Goal: Task Accomplishment & Management: Manage account settings

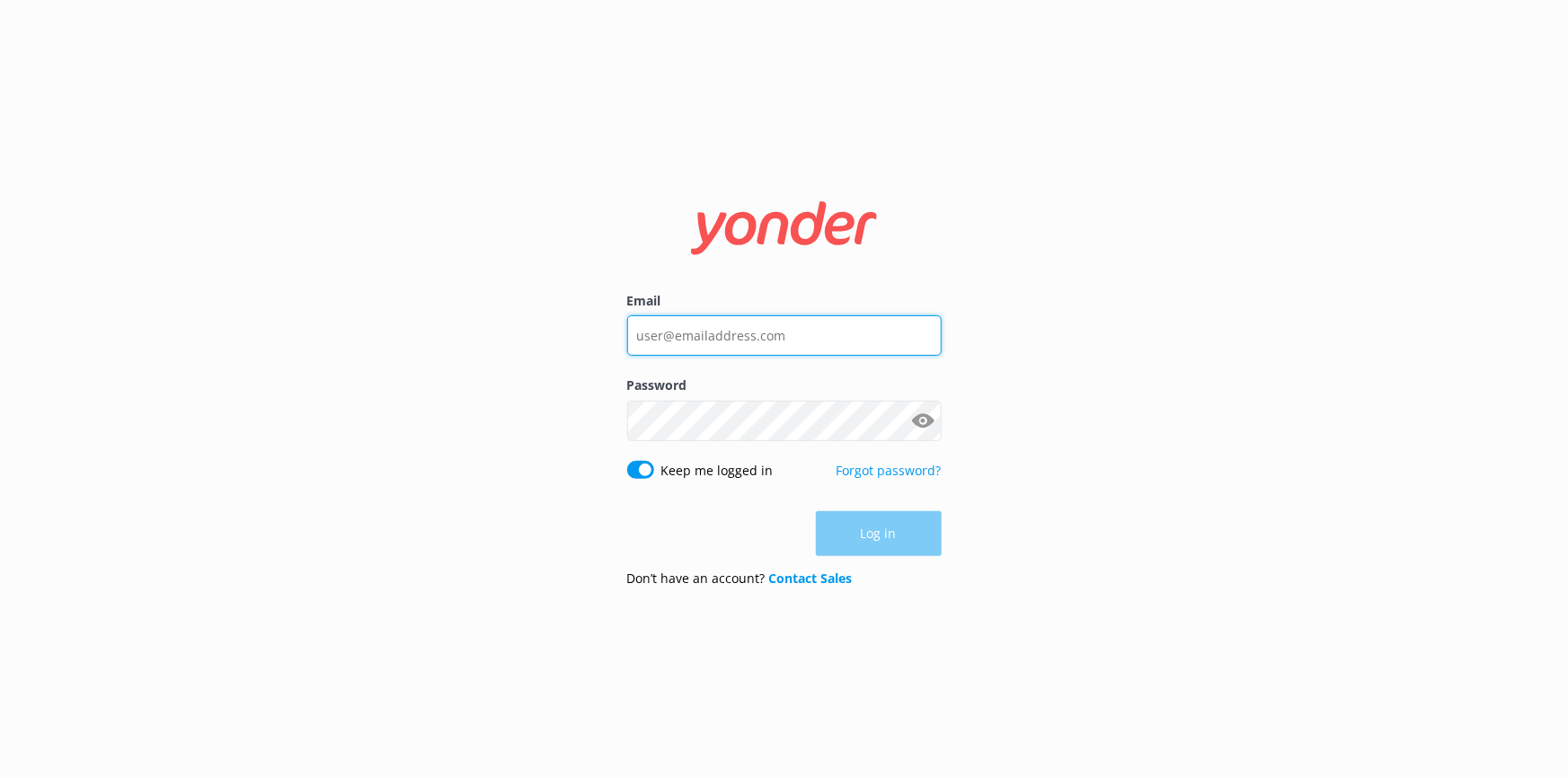
type input "[EMAIL_ADDRESS][DOMAIN_NAME]"
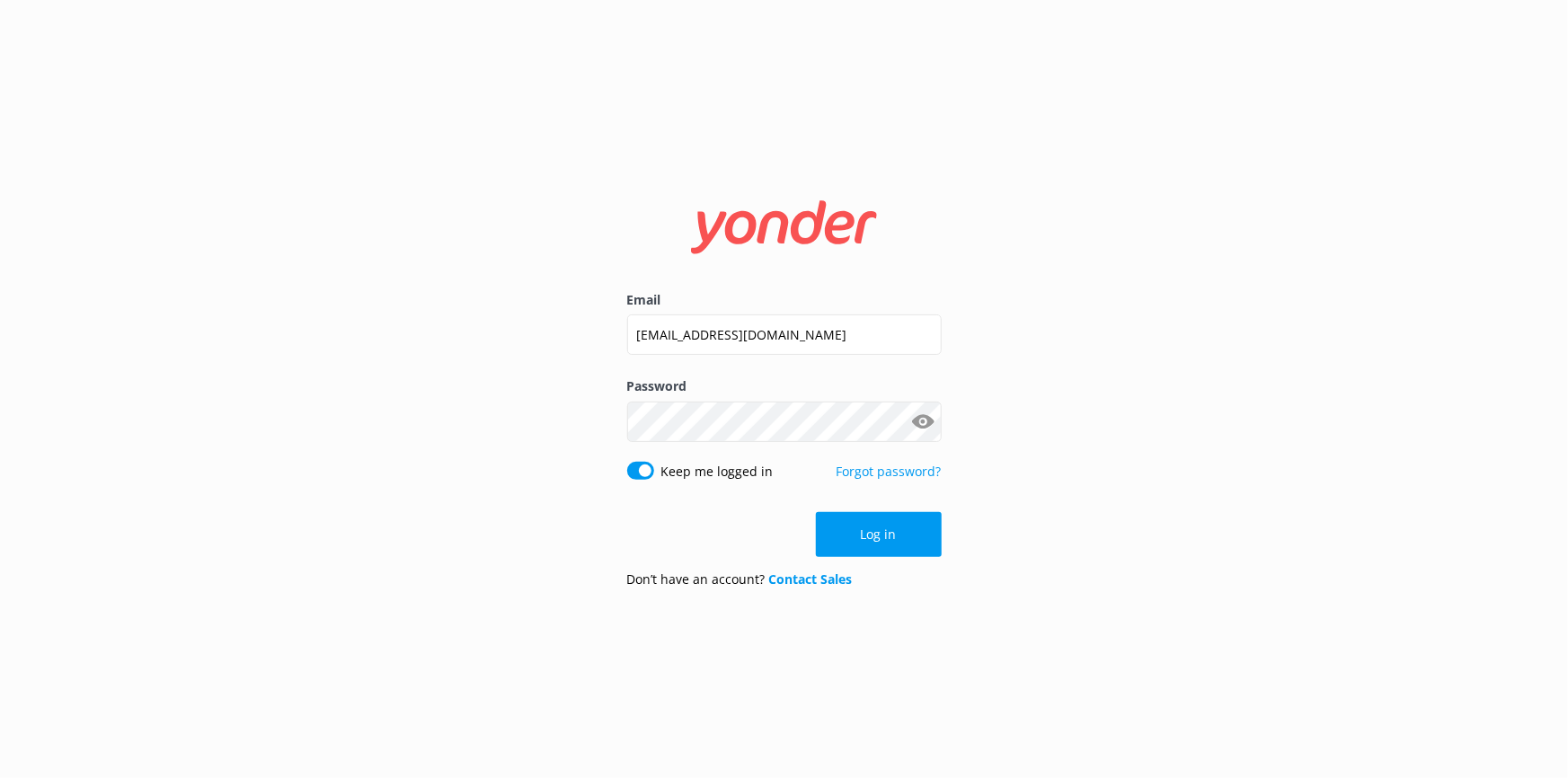
click at [857, 520] on div "Log in" at bounding box center [784, 535] width 315 height 45
click at [855, 521] on button "Log in" at bounding box center [879, 535] width 126 height 45
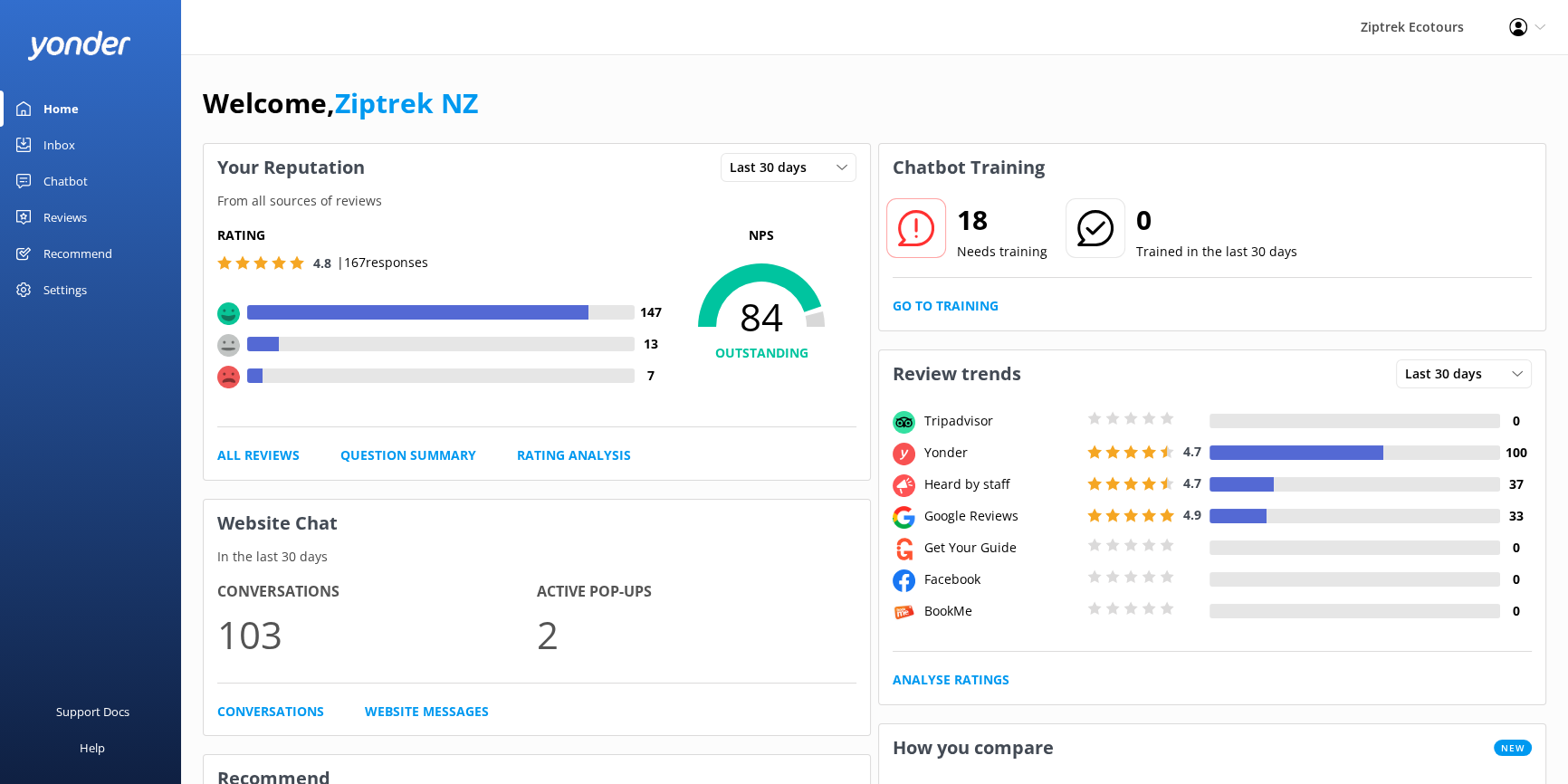
click at [72, 215] on div "Reviews" at bounding box center [65, 217] width 44 height 37
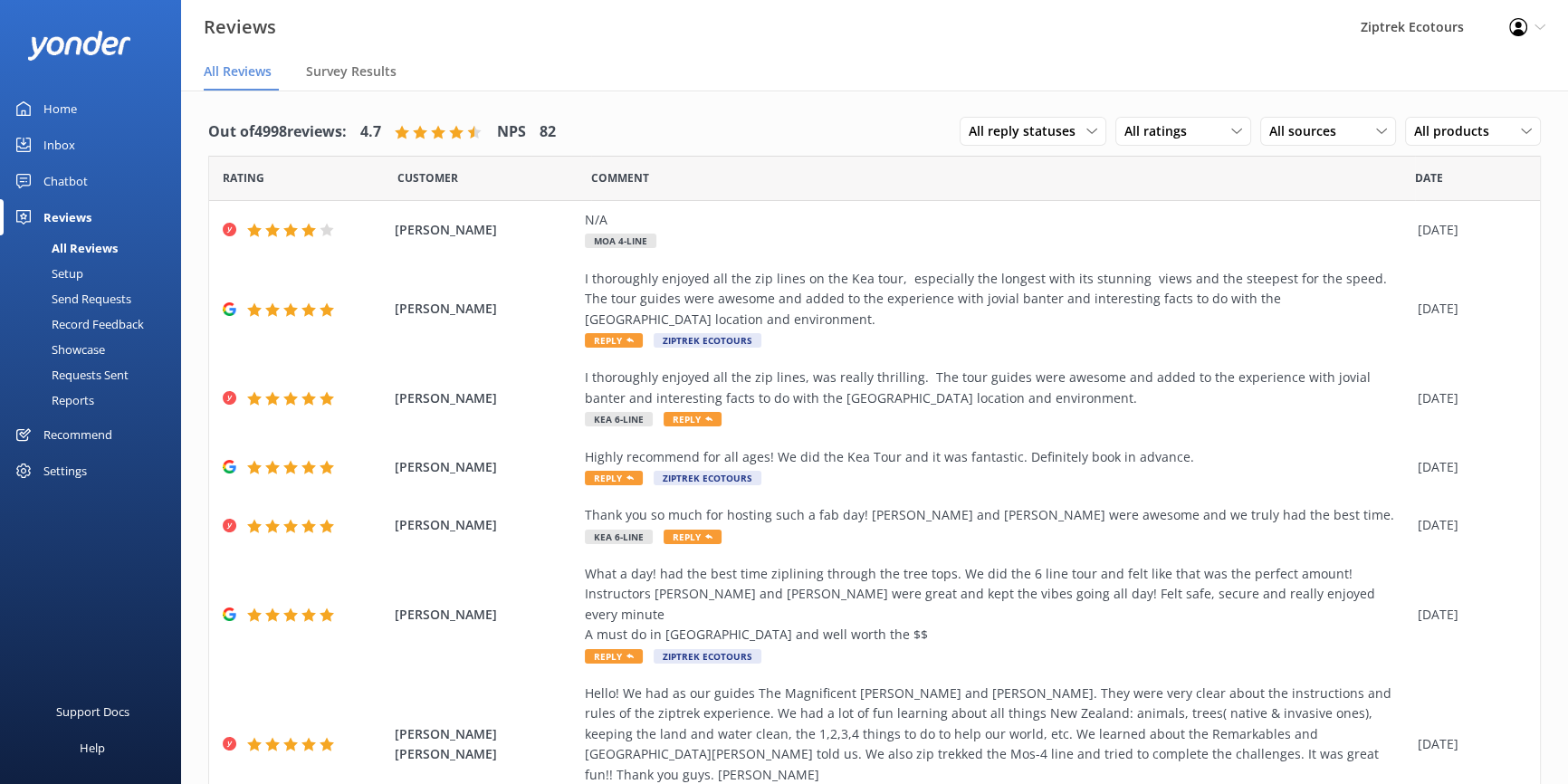
click at [63, 143] on div "Inbox" at bounding box center [59, 144] width 32 height 37
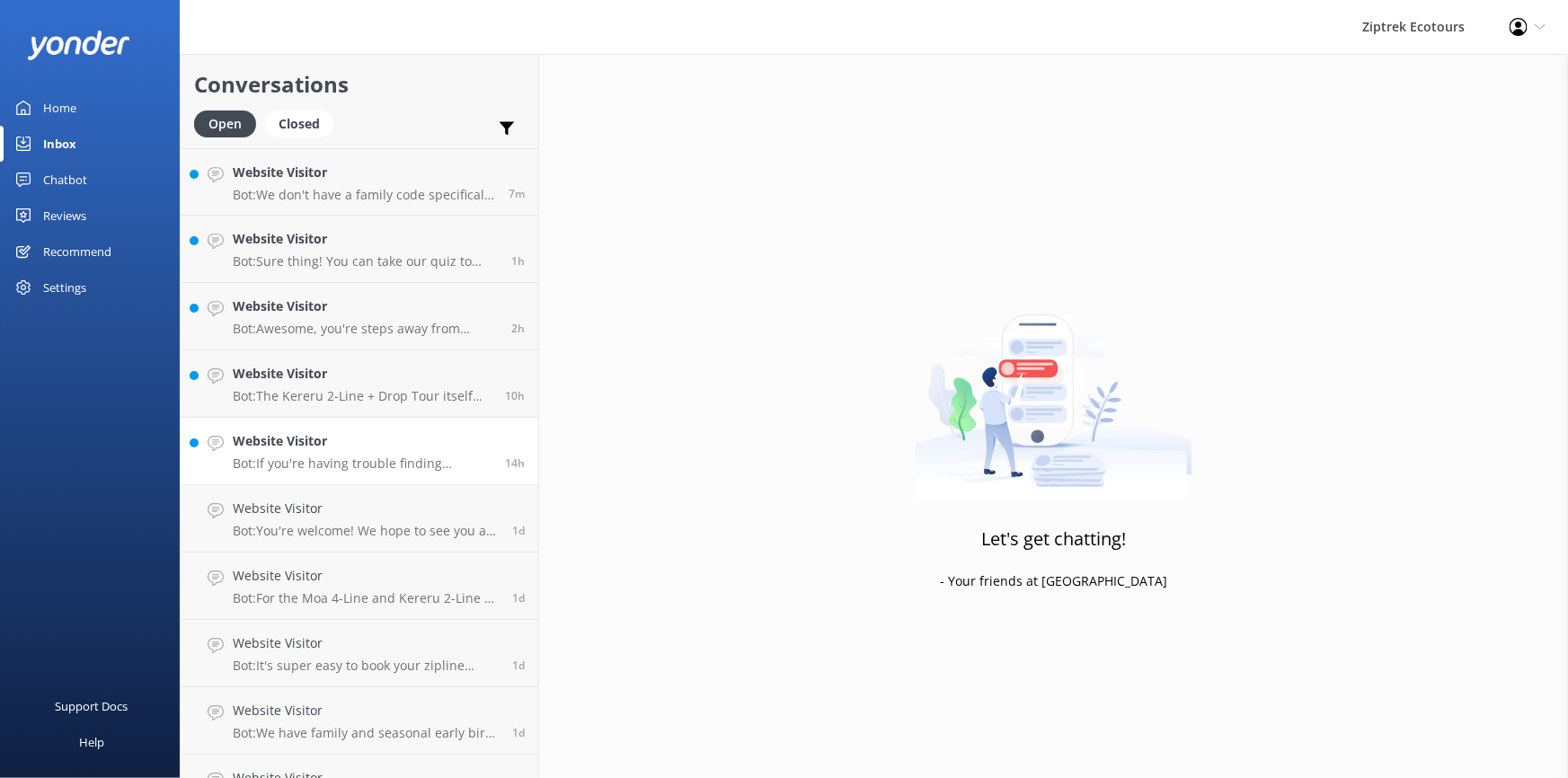
click at [357, 424] on link "Website Visitor Bot: If you're having trouble finding availability online, plea…" at bounding box center [359, 451] width 357 height 68
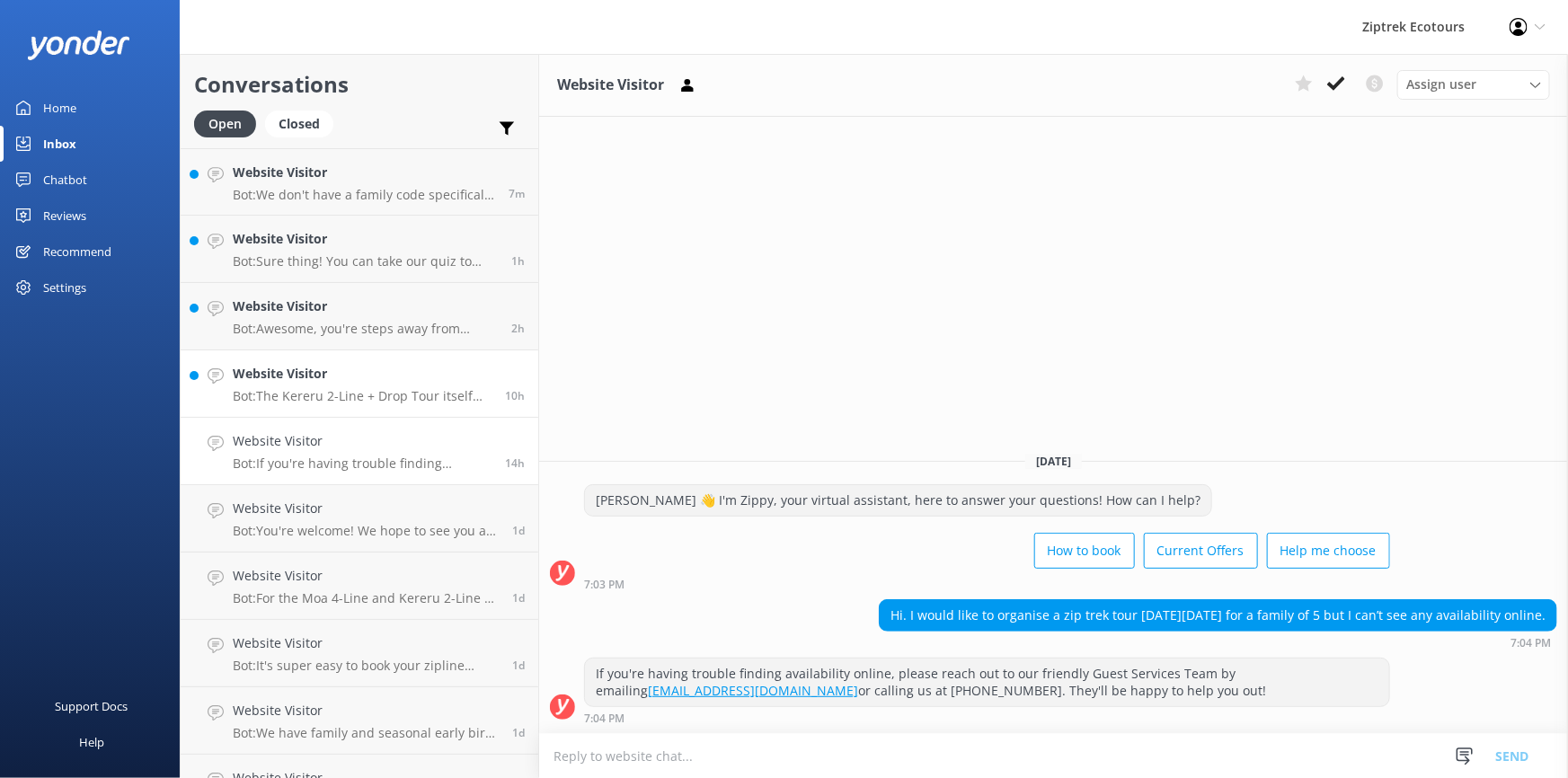
drag, startPoint x: 358, startPoint y: 376, endPoint x: 347, endPoint y: 373, distance: 11.4
click at [358, 375] on h4 "Website Visitor" at bounding box center [362, 374] width 259 height 20
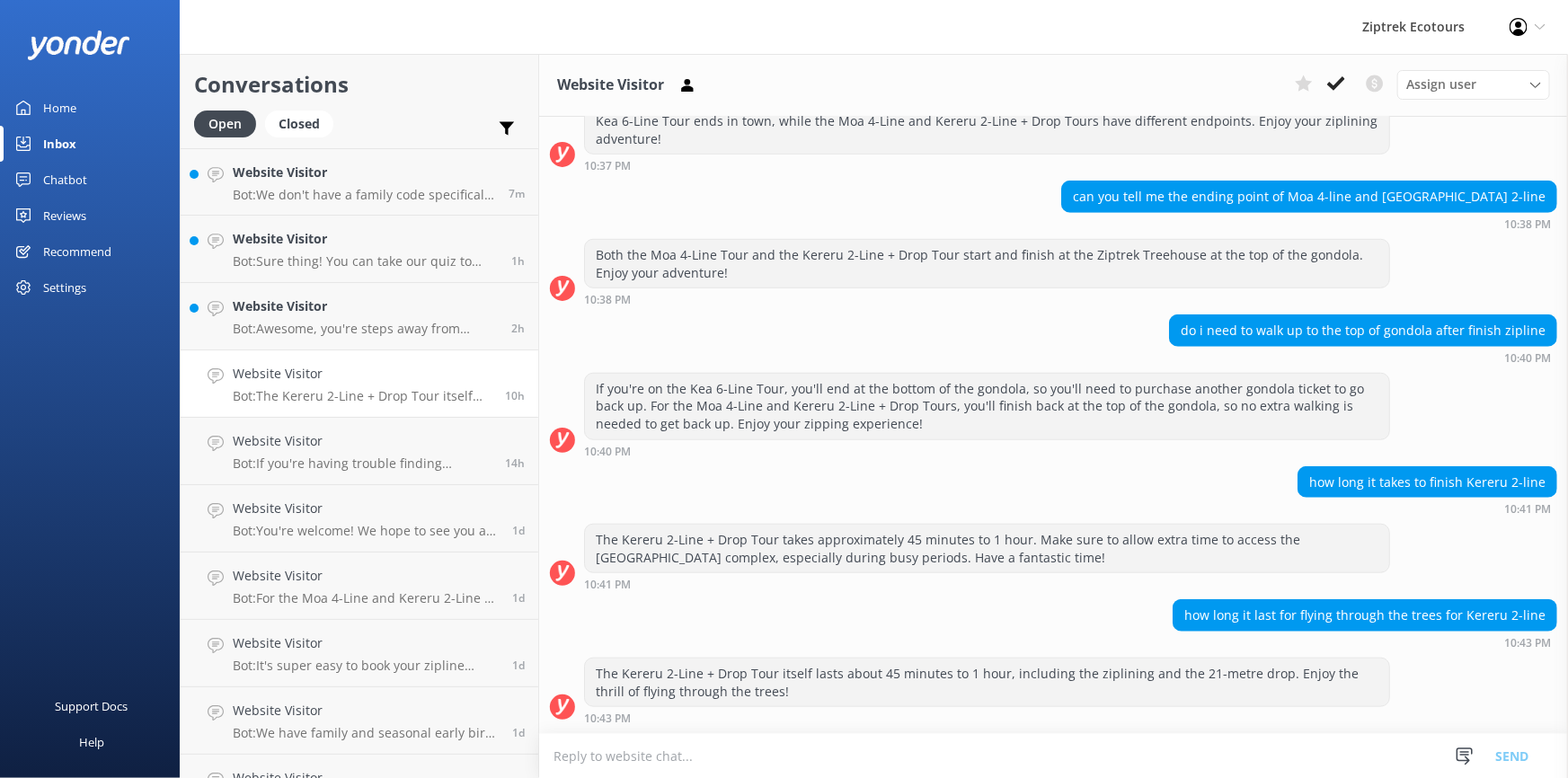
scroll to position [640, 0]
click at [375, 313] on h4 "Website Visitor" at bounding box center [365, 306] width 265 height 20
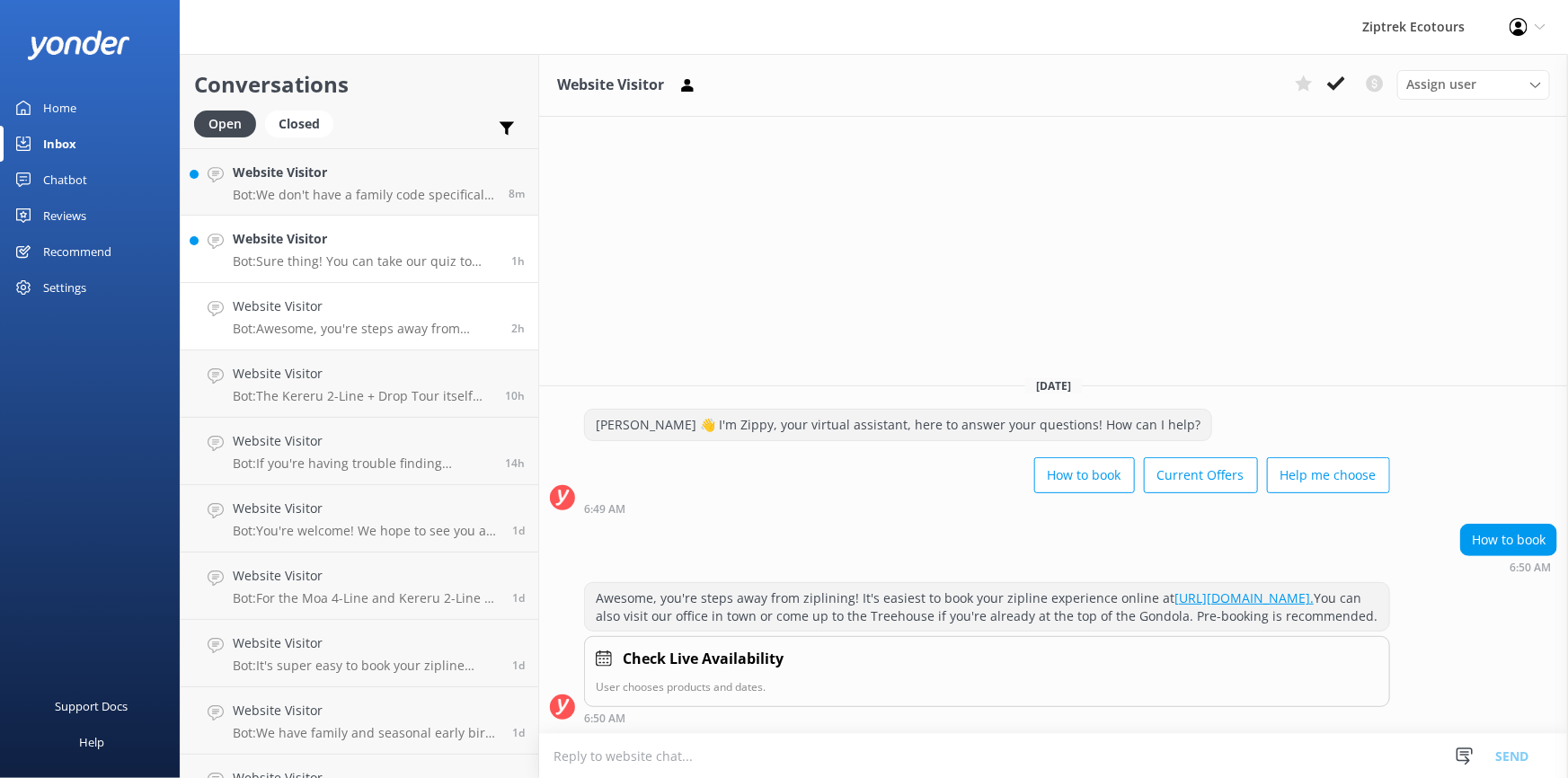
click at [293, 236] on h4 "Website Visitor" at bounding box center [365, 239] width 265 height 20
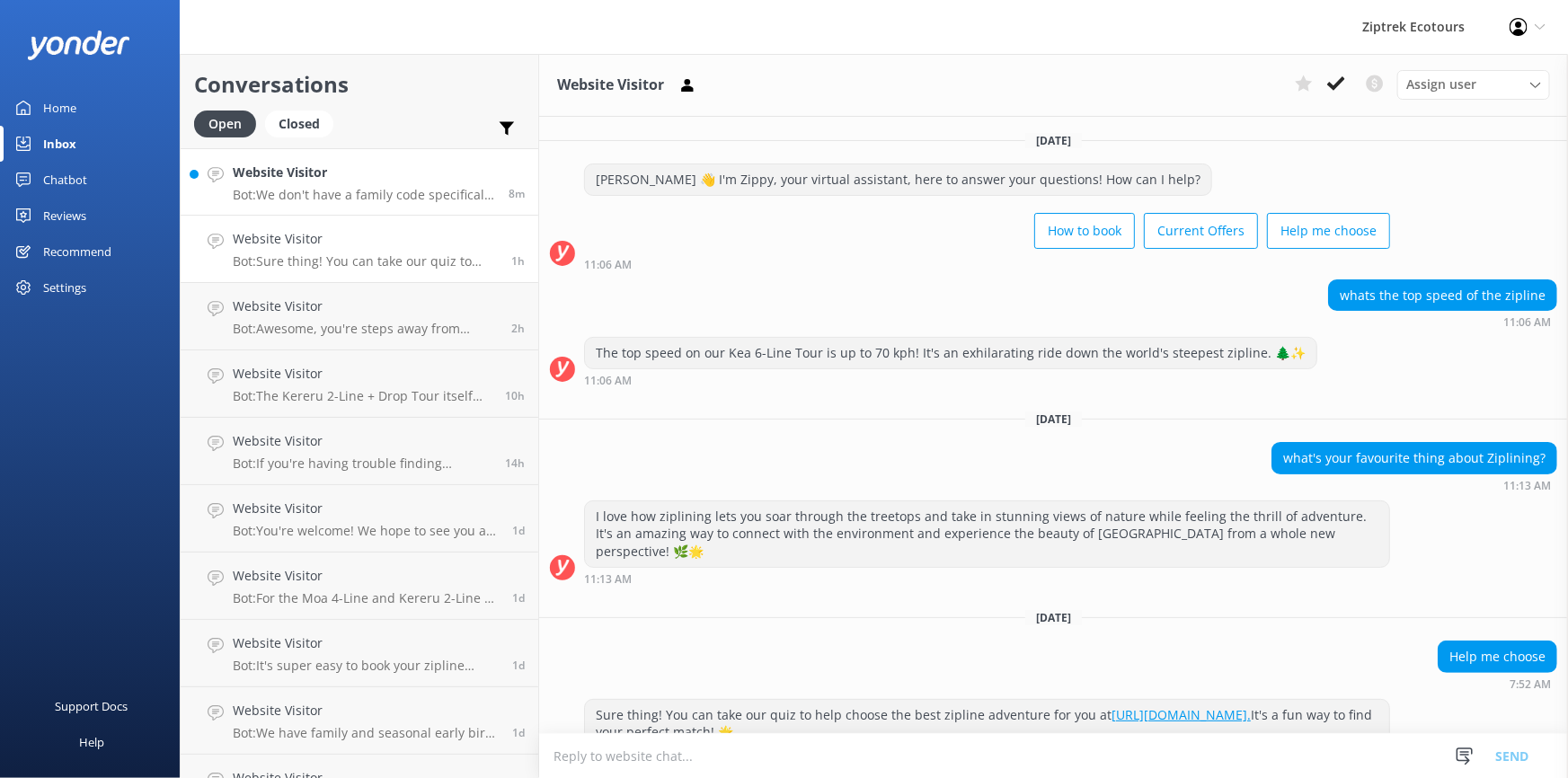
click at [341, 203] on link "Website Visitor Bot: We don't have a family code specifically for the Kea 6-Lin…" at bounding box center [359, 182] width 357 height 68
